Goal: Information Seeking & Learning: Learn about a topic

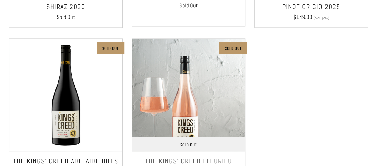
scroll to position [494, 0]
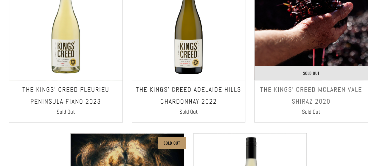
scroll to position [278, 0]
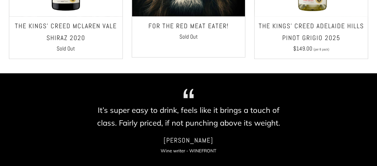
scroll to position [695, 0]
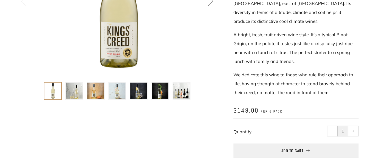
scroll to position [139, 0]
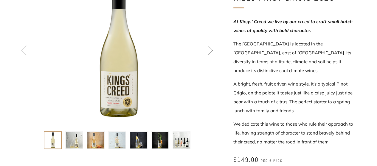
click at [138, 141] on img at bounding box center [138, 140] width 17 height 17
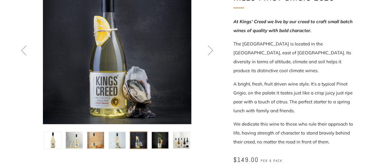
click at [162, 136] on img at bounding box center [160, 140] width 17 height 17
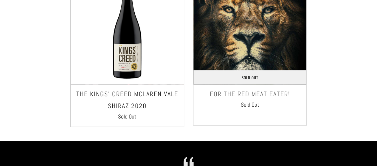
scroll to position [764, 0]
